Goal: Task Accomplishment & Management: Manage account settings

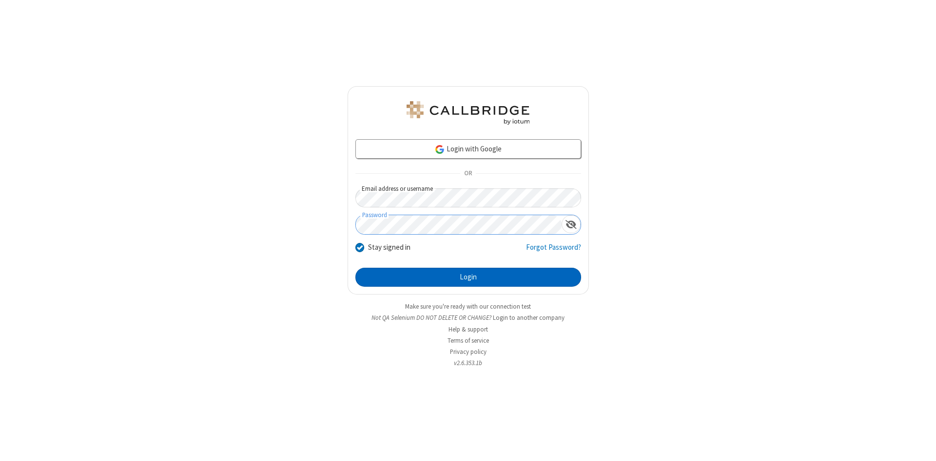
click at [468, 278] on button "Login" at bounding box center [468, 277] width 226 height 19
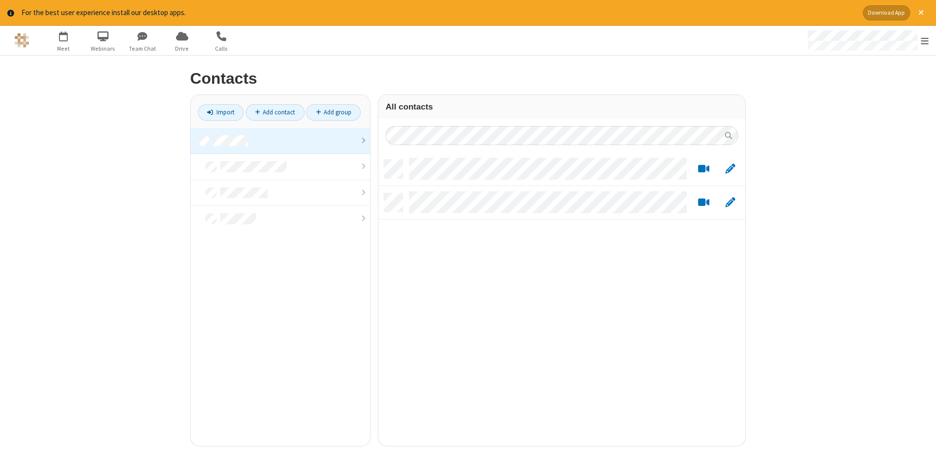
scroll to position [294, 367]
click at [280, 141] on link at bounding box center [280, 141] width 179 height 26
click at [275, 112] on link "Add contact" at bounding box center [275, 112] width 59 height 17
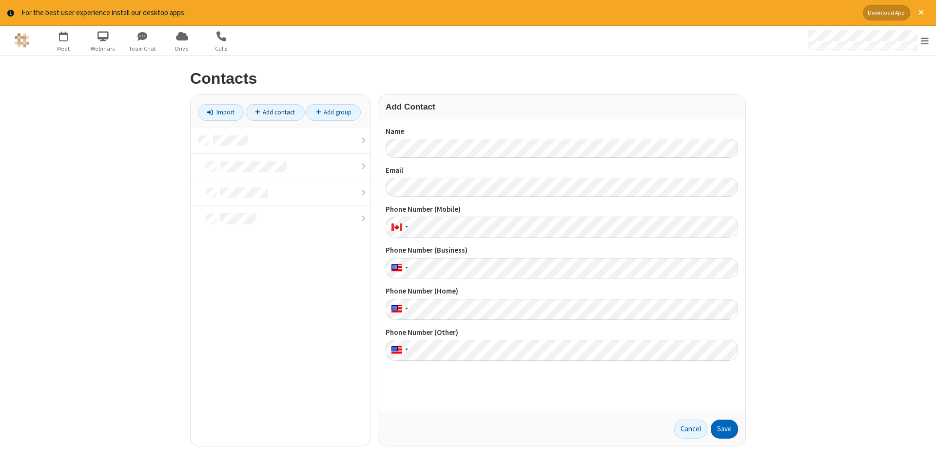
click at [724, 429] on button "Save" at bounding box center [723, 429] width 27 height 19
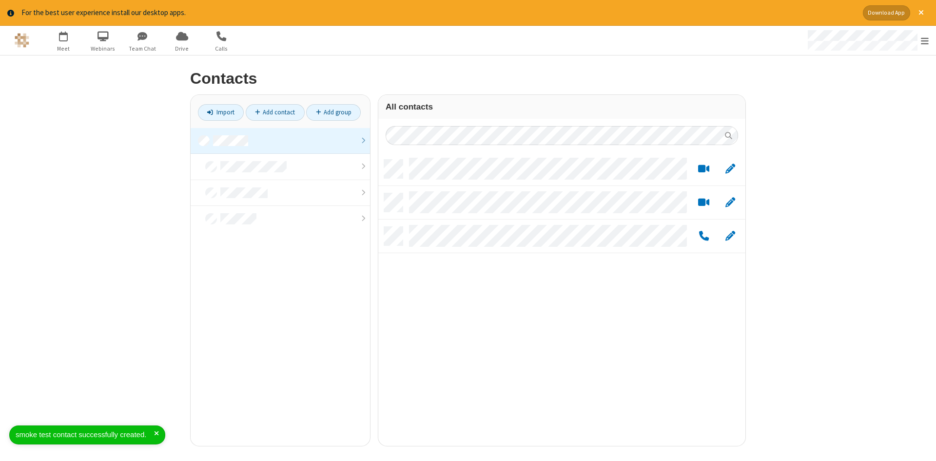
scroll to position [294, 367]
